Goal: Task Accomplishment & Management: Use online tool/utility

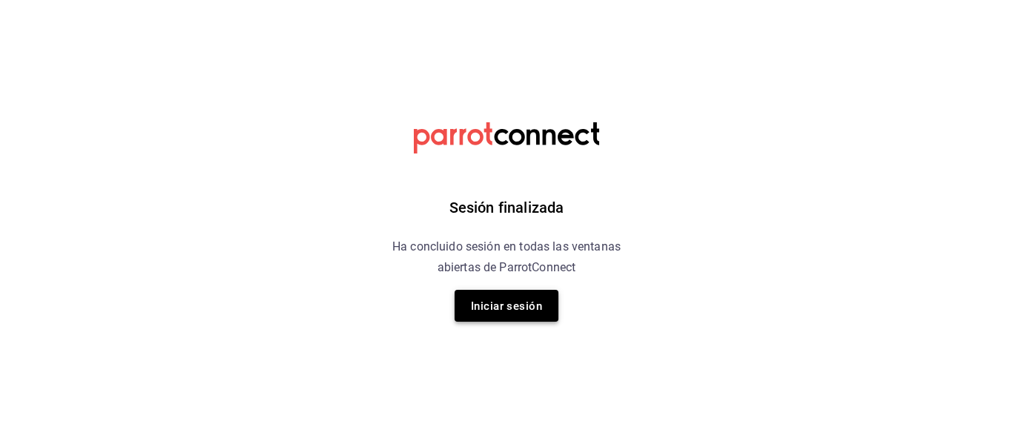
click at [521, 298] on font "Iniciar sesión" at bounding box center [506, 306] width 71 height 20
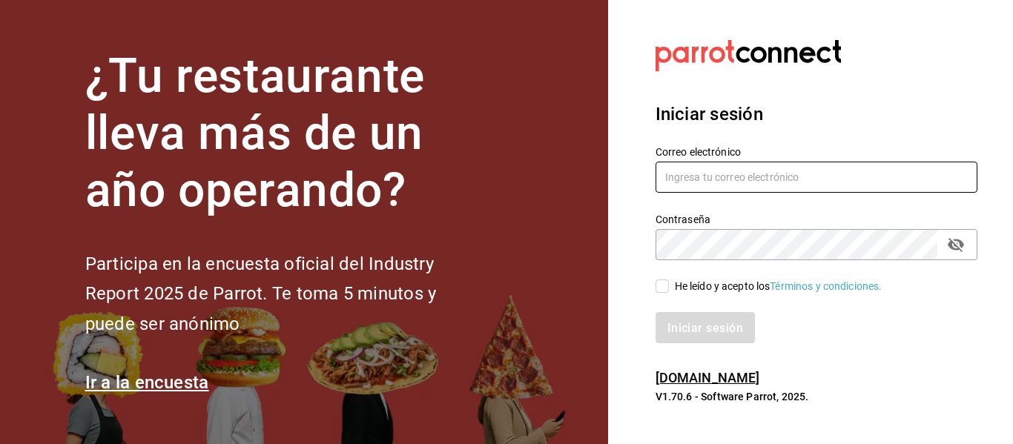
type input "hola@aderezocrea.com"
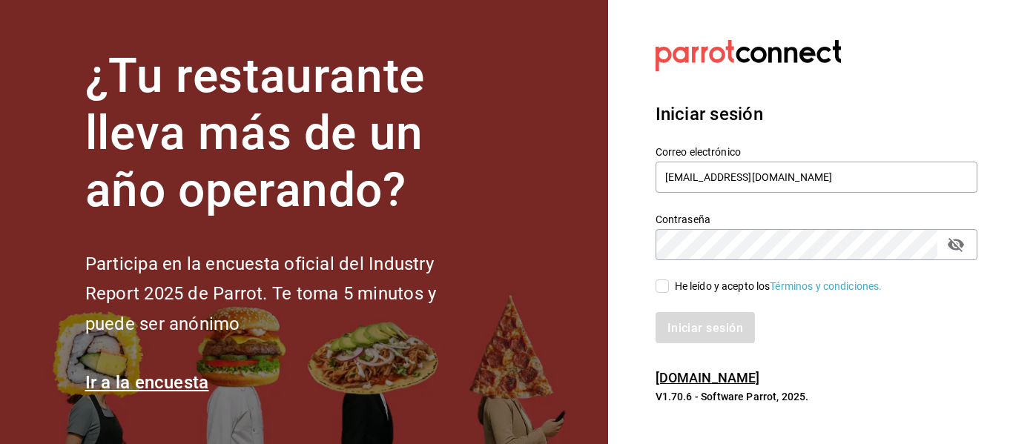
click at [665, 285] on input "He leído y acepto los Términos y condiciones." at bounding box center [662, 286] width 13 height 13
checkbox input "true"
click at [686, 329] on font "Iniciar sesión" at bounding box center [706, 327] width 76 height 14
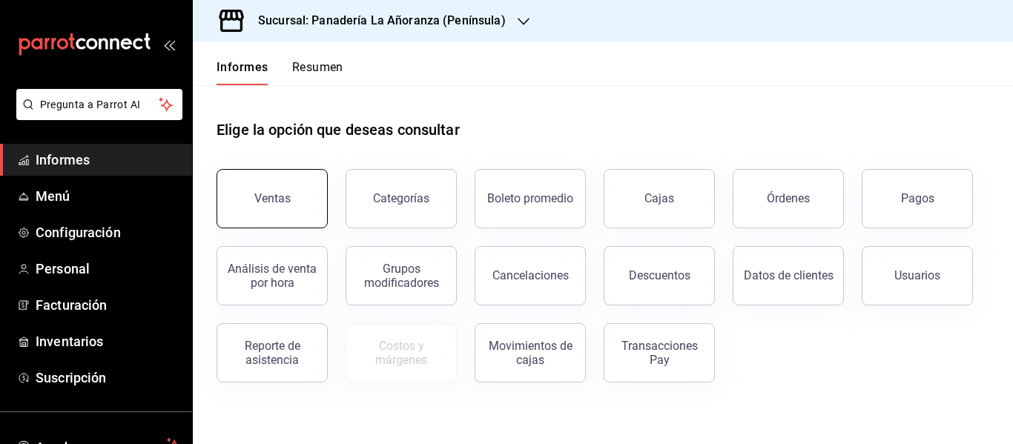
click at [281, 191] on button "Ventas" at bounding box center [272, 198] width 111 height 59
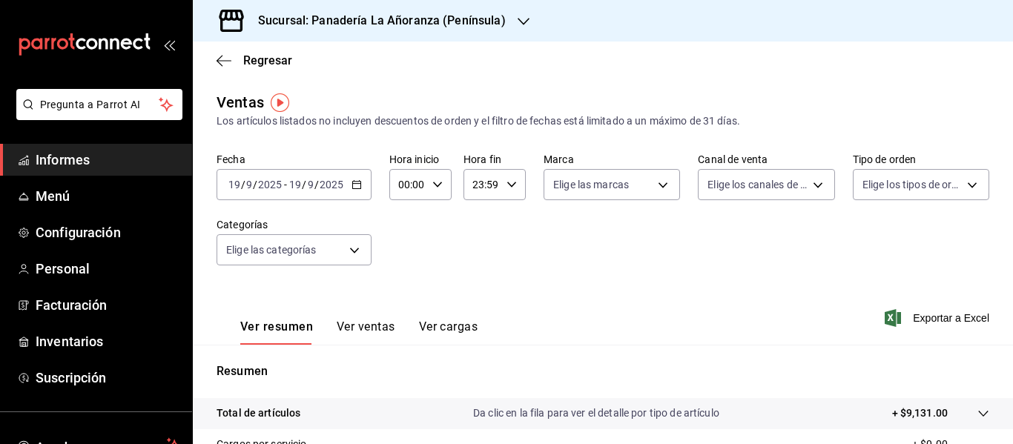
click at [518, 18] on icon "button" at bounding box center [524, 22] width 12 height 12
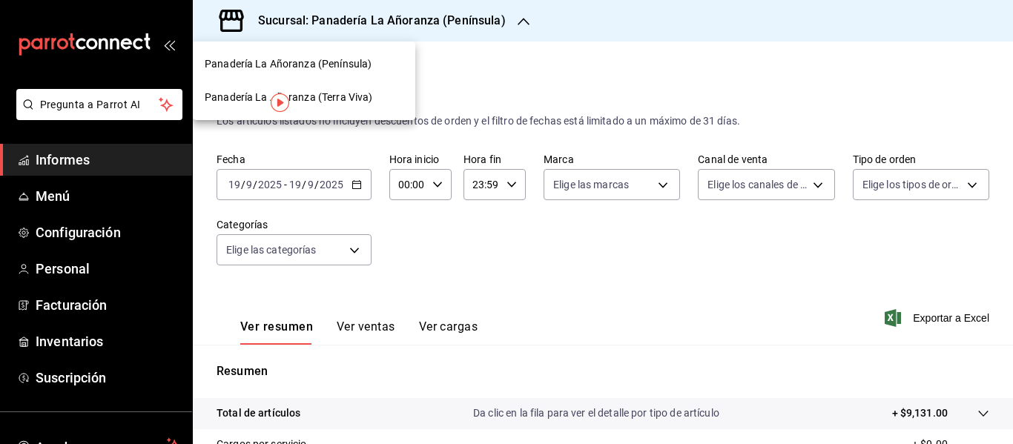
click at [376, 92] on div "Panadería La Añoranza (Terra Viva)" at bounding box center [304, 98] width 199 height 16
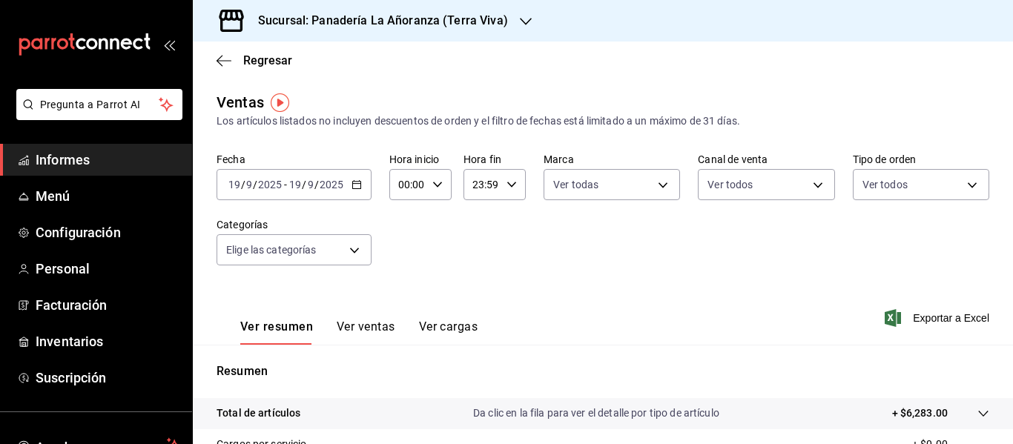
click at [352, 188] on icon "button" at bounding box center [357, 184] width 10 height 10
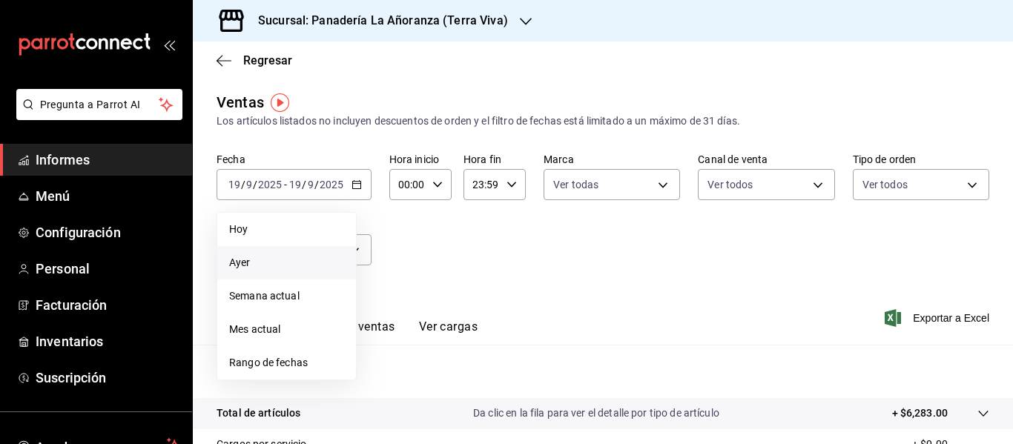
click at [271, 256] on span "Ayer" at bounding box center [286, 263] width 115 height 16
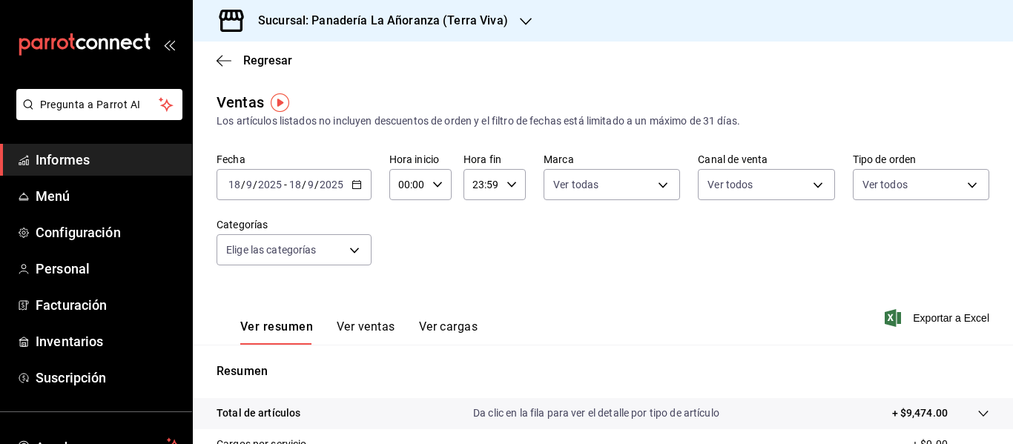
click at [363, 326] on font "Ver ventas" at bounding box center [366, 327] width 59 height 14
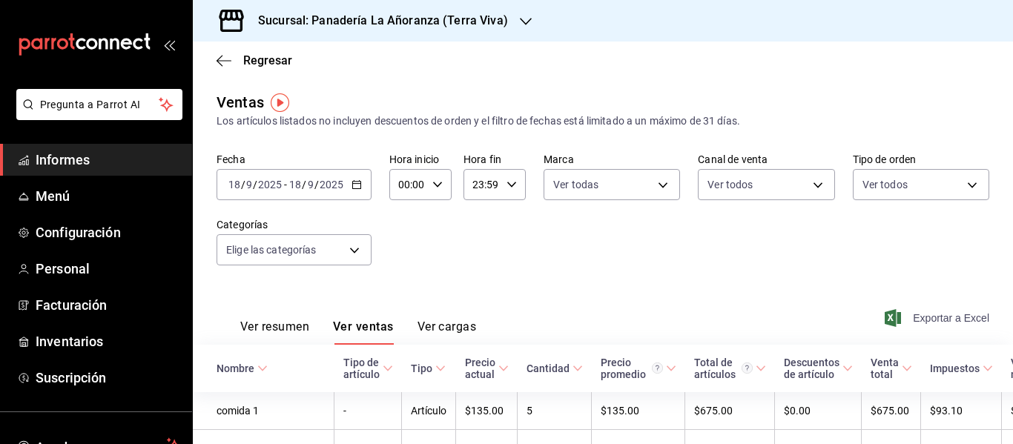
click at [924, 317] on font "Exportar a Excel" at bounding box center [951, 318] width 76 height 12
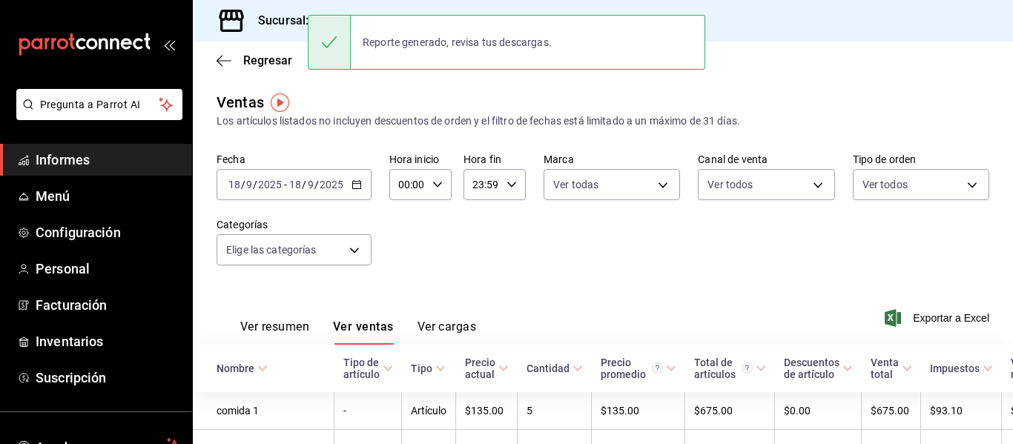
click at [446, 105] on div "Ventas Los artículos listados no incluyen descuentos de orden y el filtro de fe…" at bounding box center [603, 110] width 773 height 38
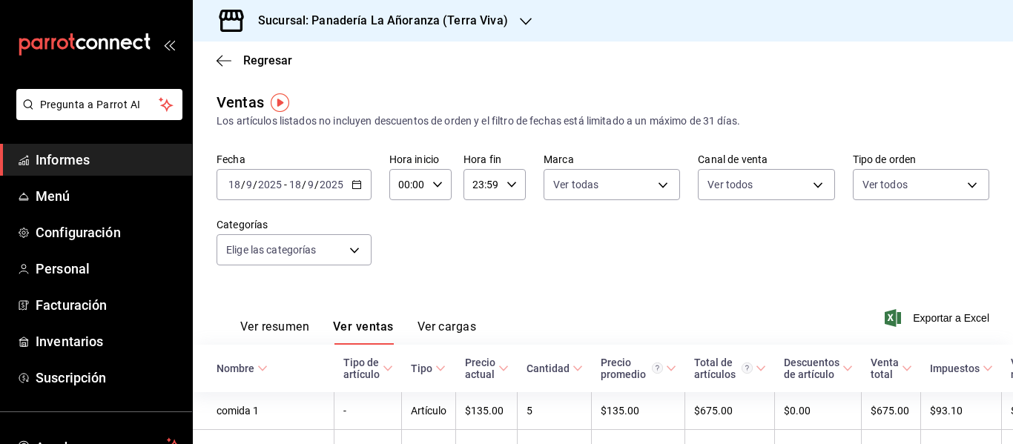
click at [478, 22] on font "Sucursal: Panadería La Añoranza (Terra Viva)" at bounding box center [383, 20] width 250 height 14
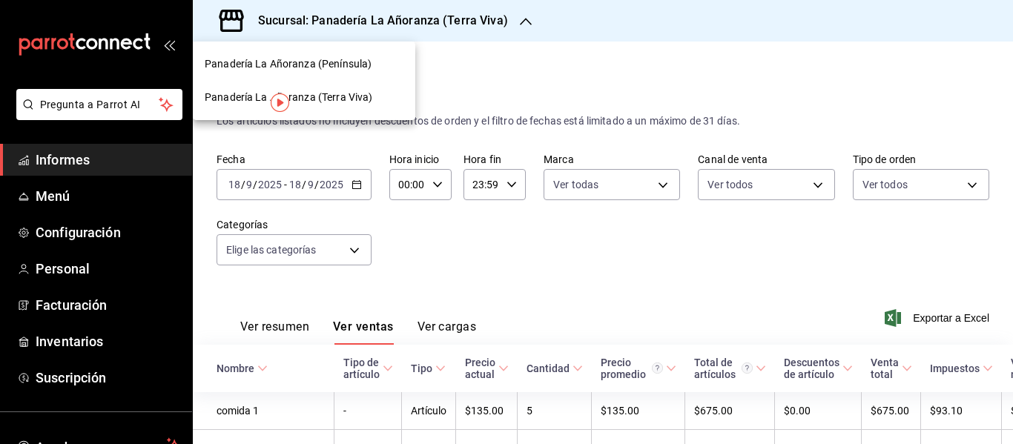
click at [363, 61] on font "Panadería La Añoranza (Península)" at bounding box center [288, 64] width 167 height 12
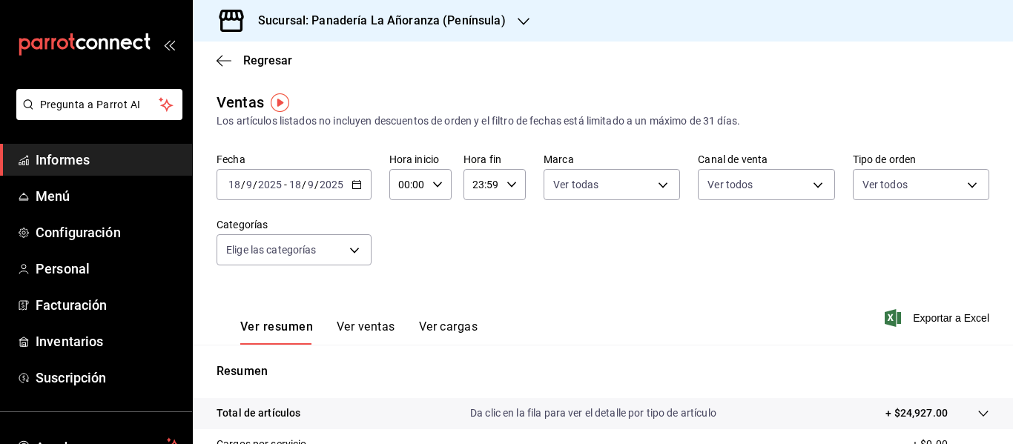
click at [372, 320] on font "Ver ventas" at bounding box center [366, 327] width 59 height 14
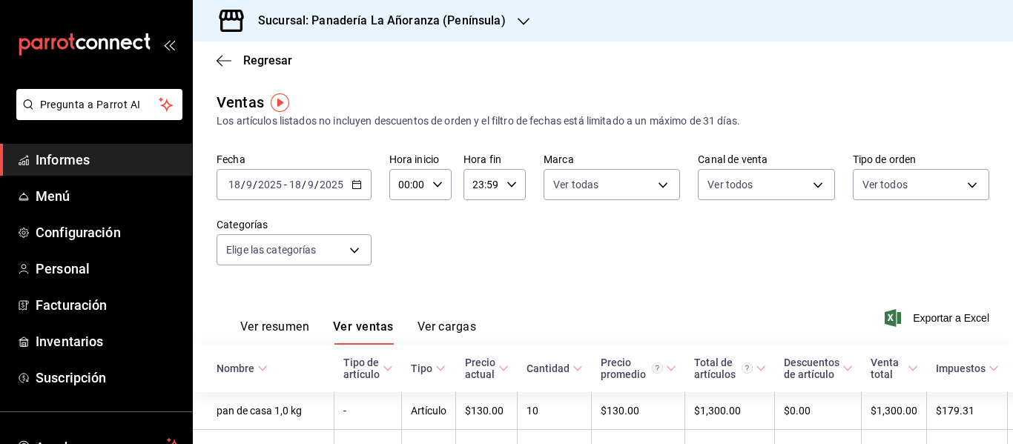
click at [519, 16] on icon "button" at bounding box center [524, 22] width 12 height 12
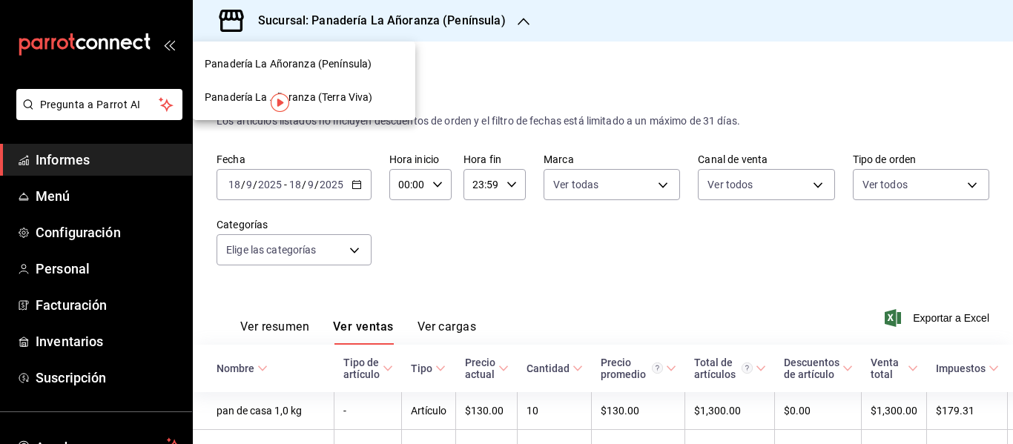
click at [348, 94] on font "Panadería La Añoranza (Terra Viva)" at bounding box center [289, 97] width 168 height 12
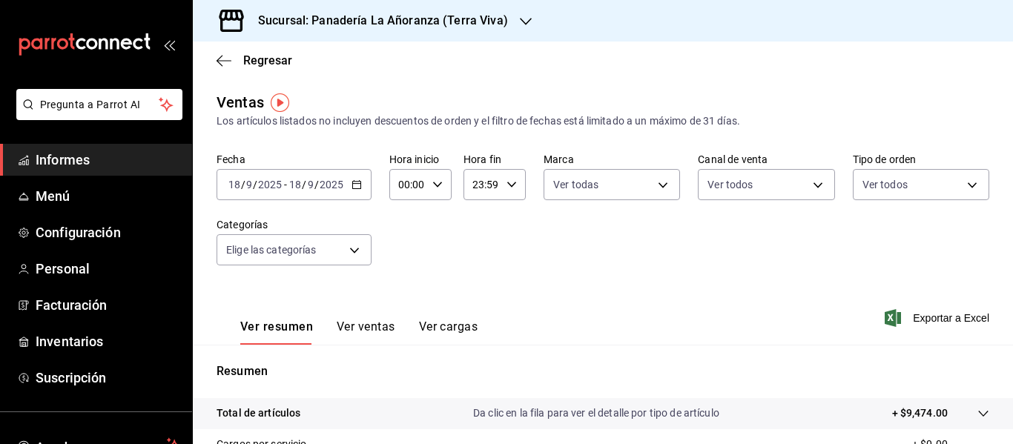
click at [360, 322] on font "Ver ventas" at bounding box center [366, 327] width 59 height 14
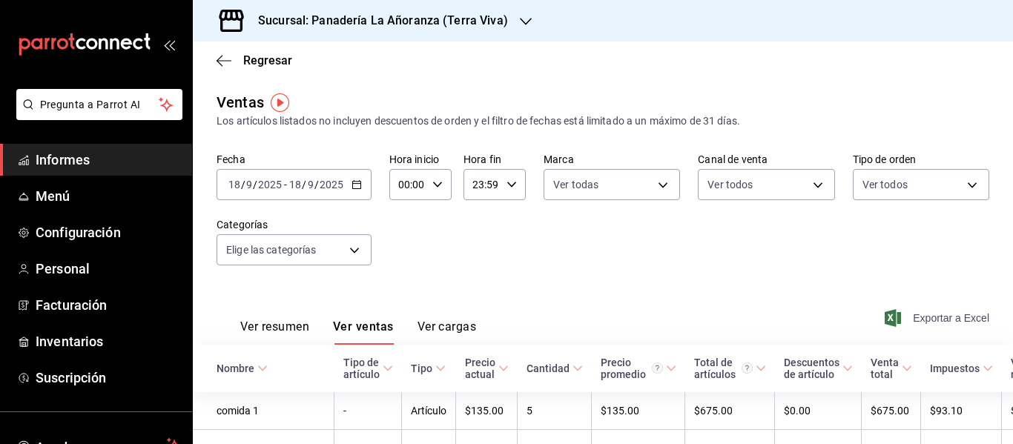
click at [913, 311] on span "Exportar a Excel" at bounding box center [939, 318] width 102 height 18
click at [520, 16] on icon "button" at bounding box center [526, 22] width 12 height 12
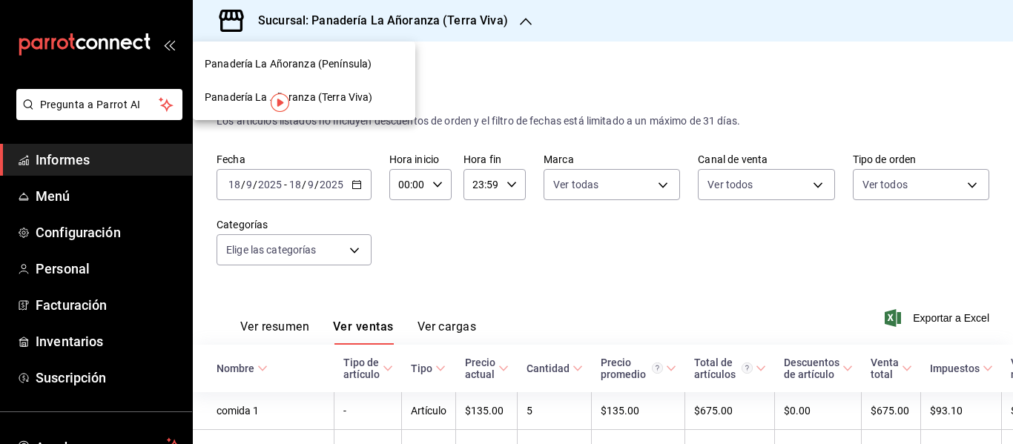
click at [340, 65] on font "Panadería La Añoranza (Península)" at bounding box center [288, 64] width 167 height 12
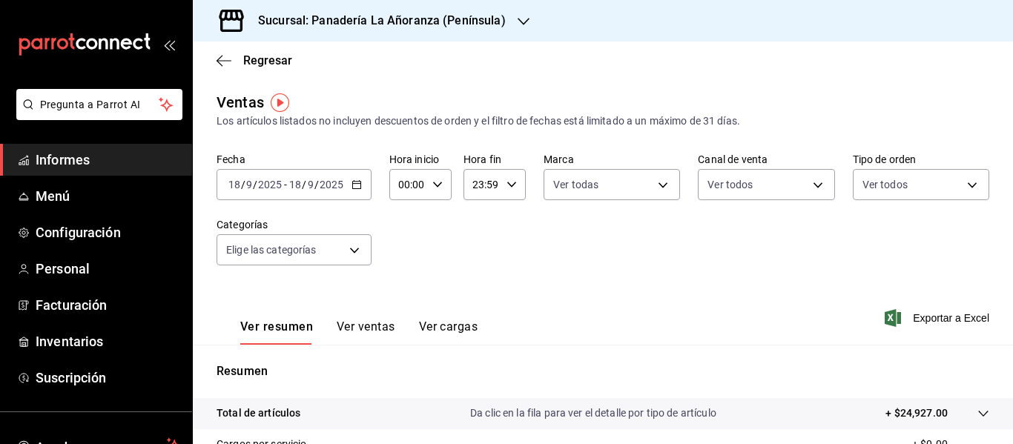
click at [377, 323] on font "Ver ventas" at bounding box center [366, 327] width 59 height 14
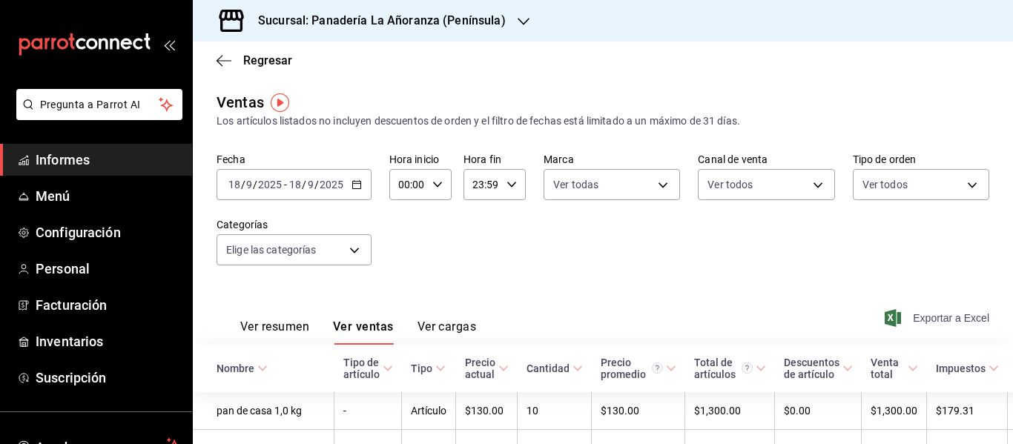
click at [937, 318] on font "Exportar a Excel" at bounding box center [951, 318] width 76 height 12
